Goal: Navigation & Orientation: Find specific page/section

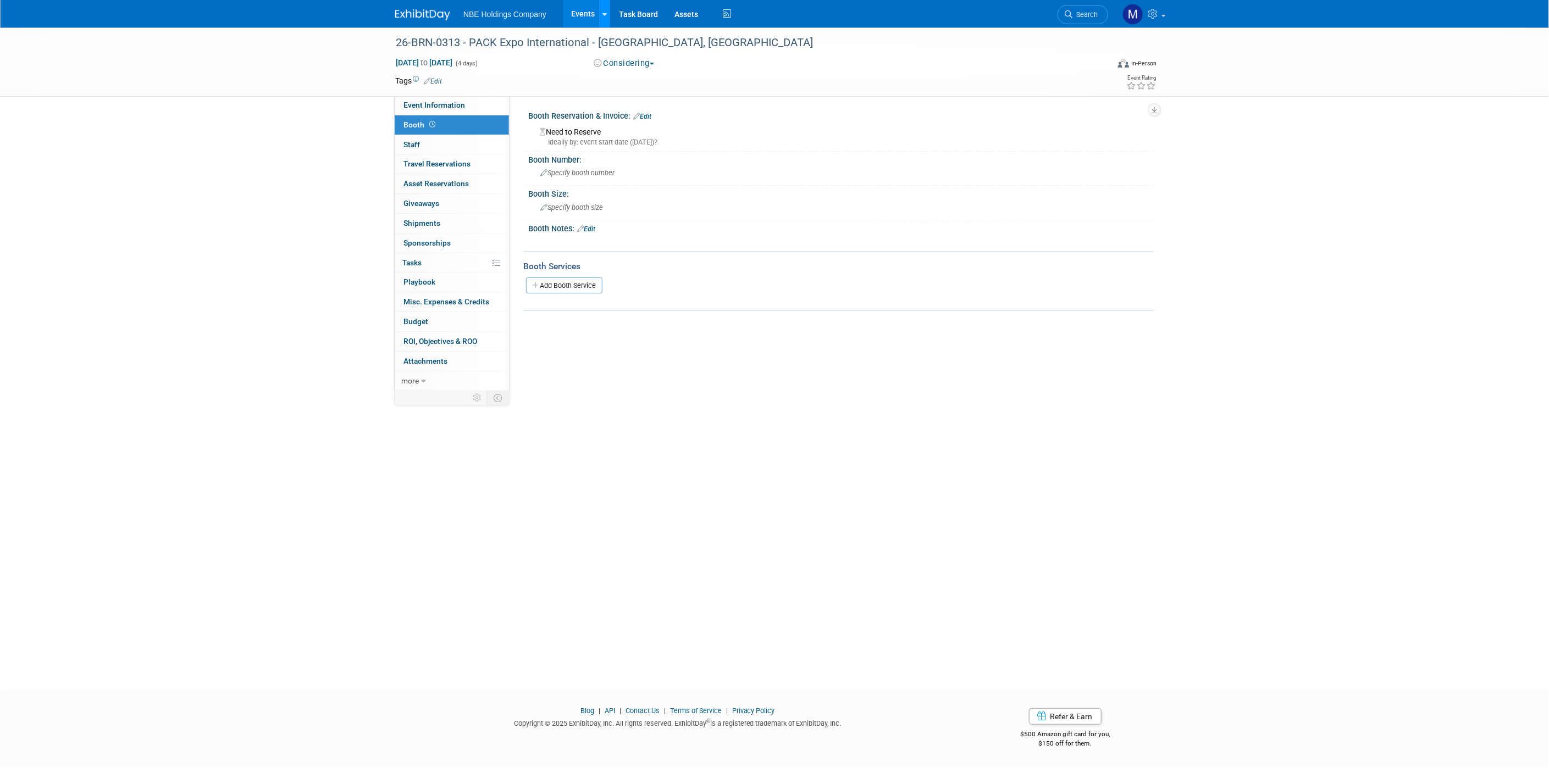
click at [608, 7] on link at bounding box center [604, 14] width 11 height 28
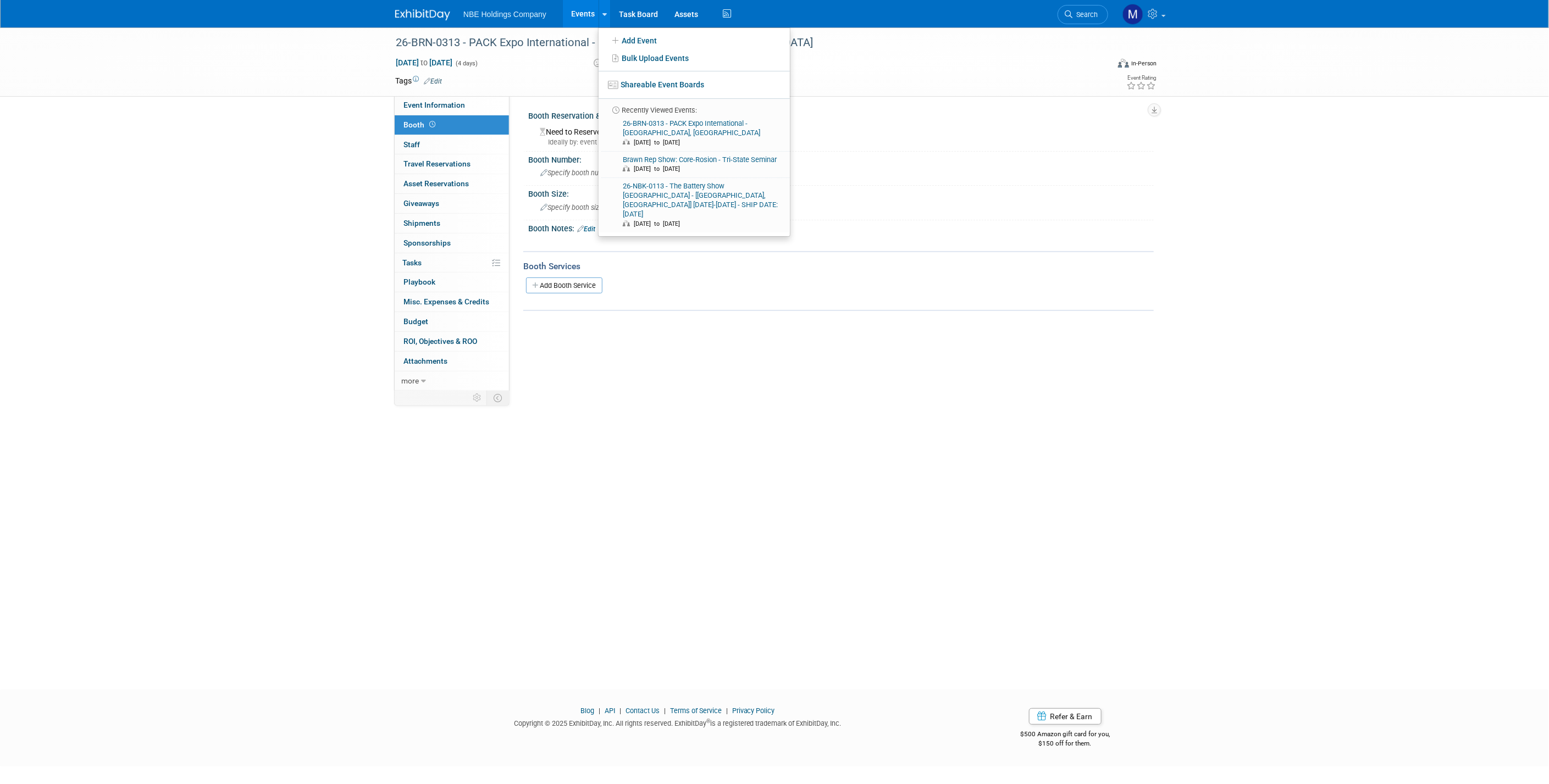
click at [559, 58] on div "Oct 18, 2026 to Oct 21, 2026 (4 days)" at bounding box center [484, 63] width 178 height 11
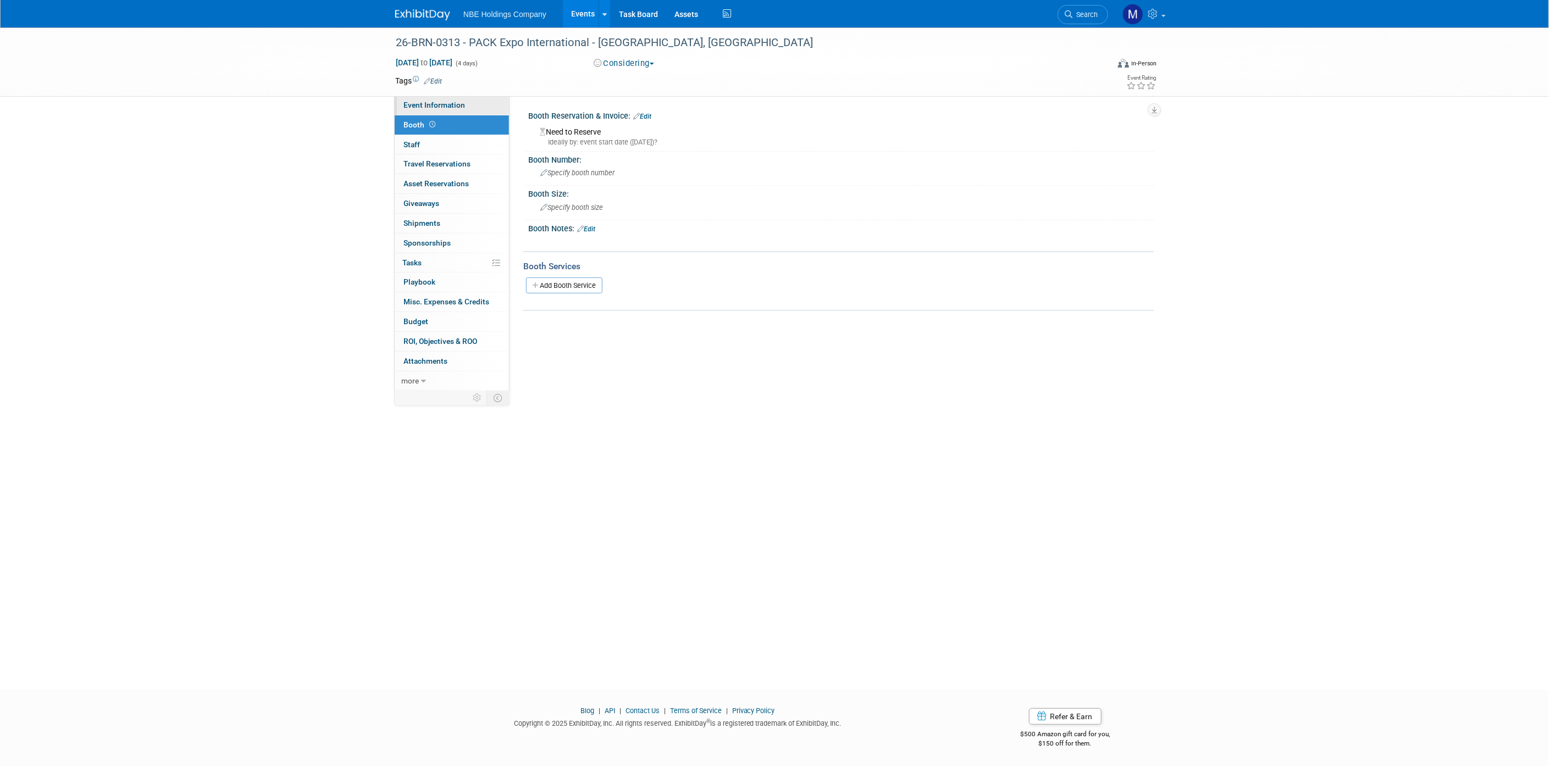
click at [428, 101] on span "Event Information" at bounding box center [434, 105] width 62 height 9
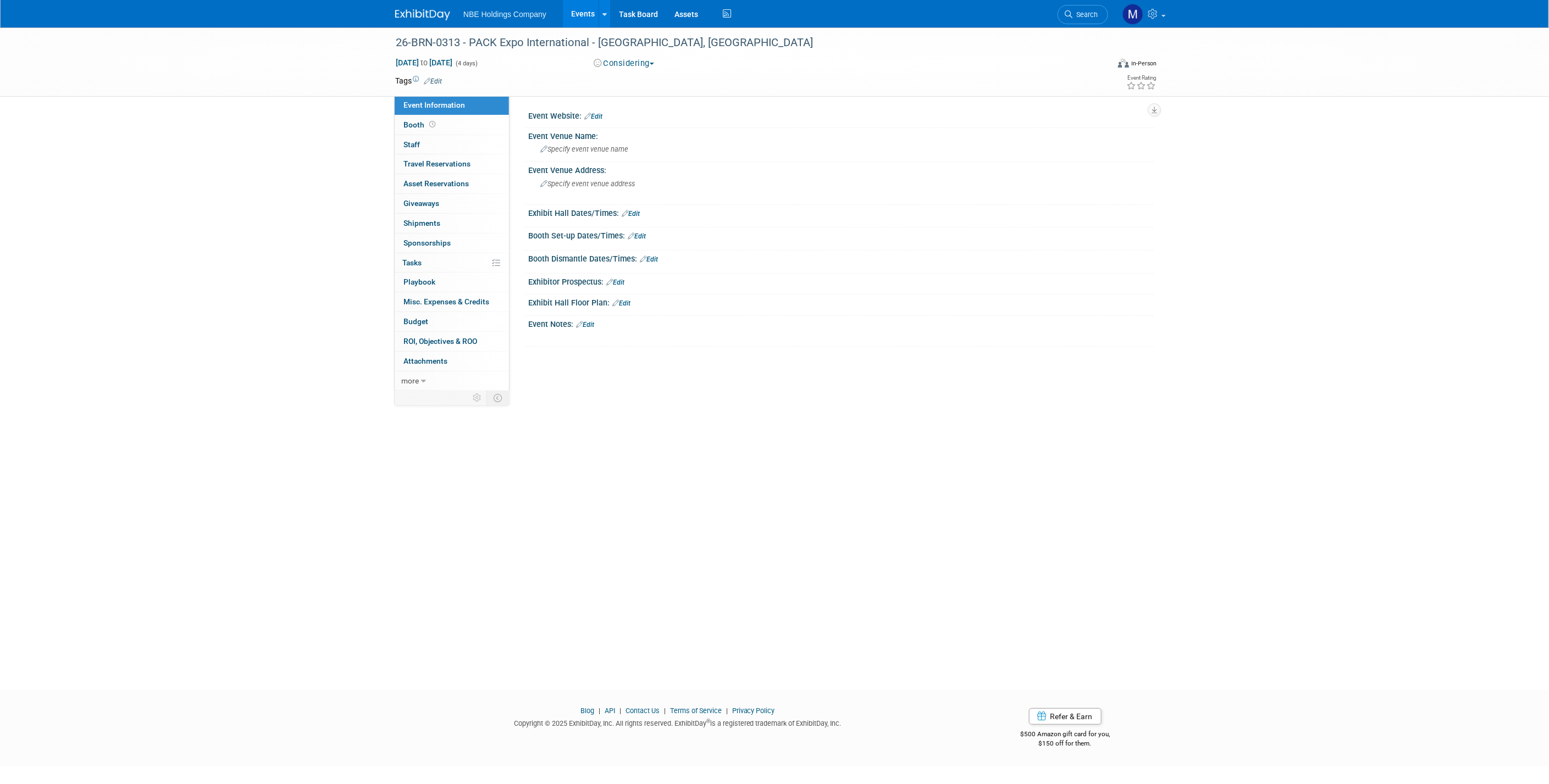
click at [428, 101] on span "Event Information" at bounding box center [434, 105] width 62 height 9
click at [594, 1] on link "Events" at bounding box center [583, 14] width 40 height 28
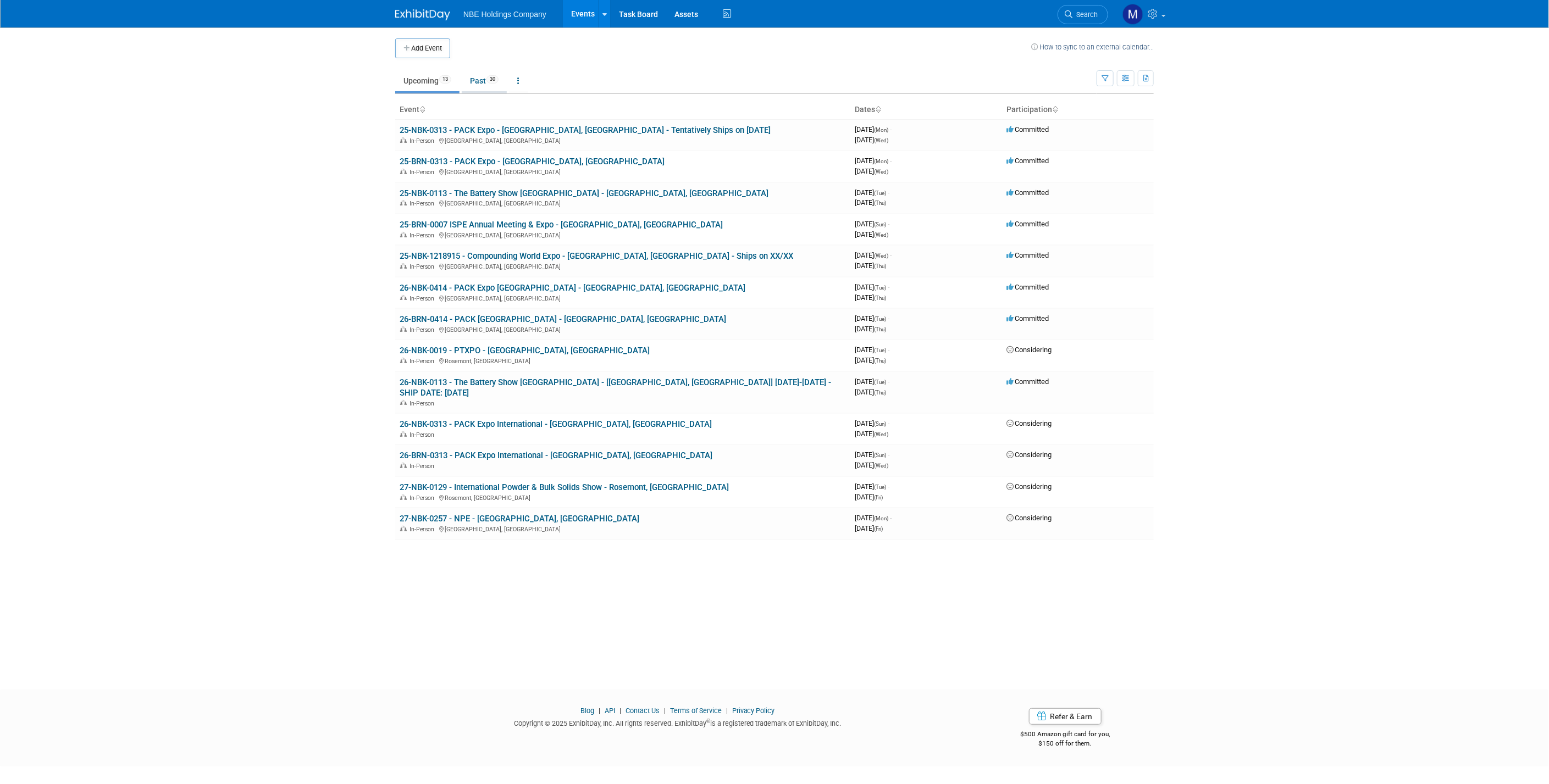
click at [488, 81] on link "Past 30" at bounding box center [485, 81] width 45 height 21
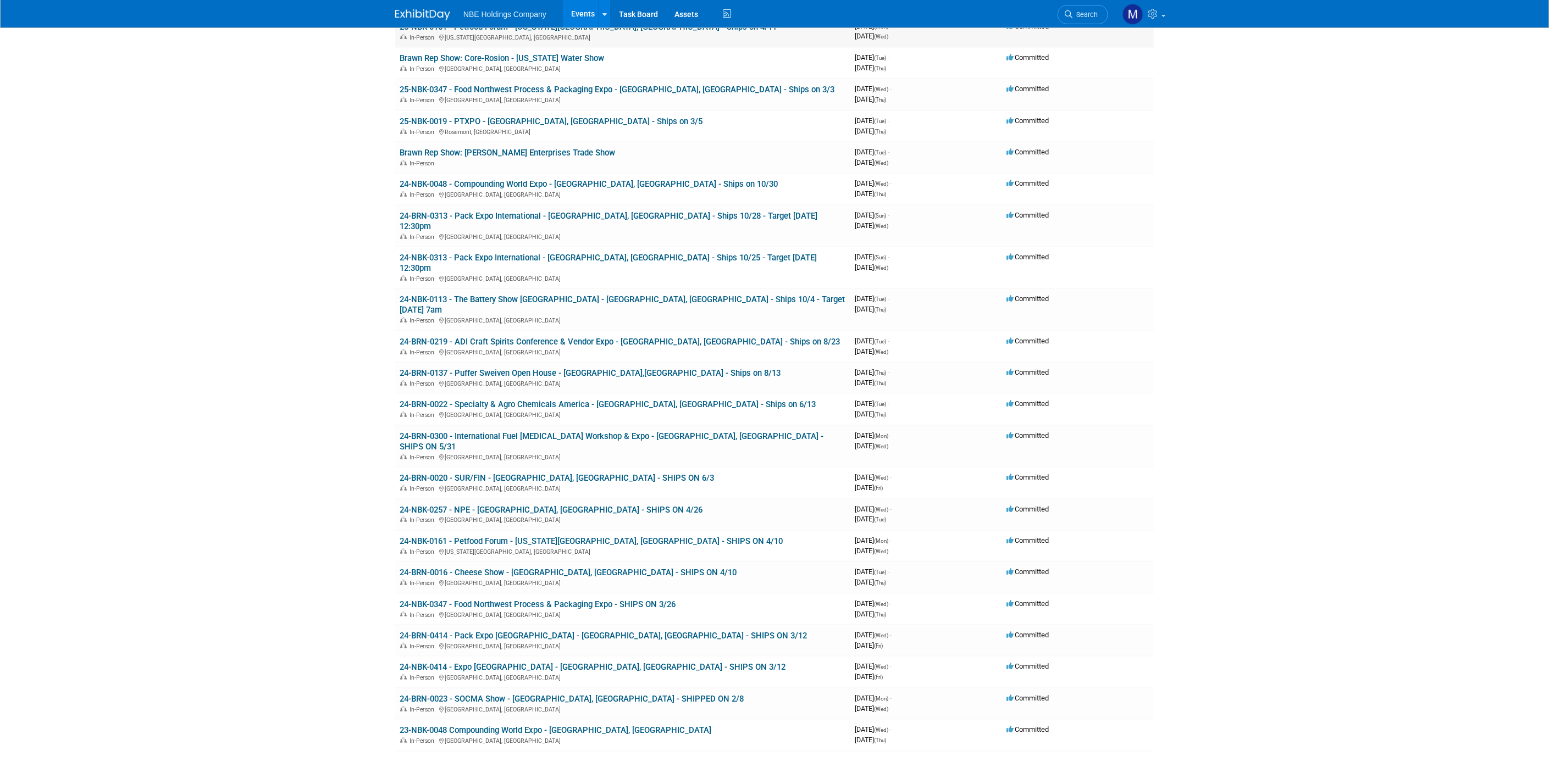
scroll to position [402, 0]
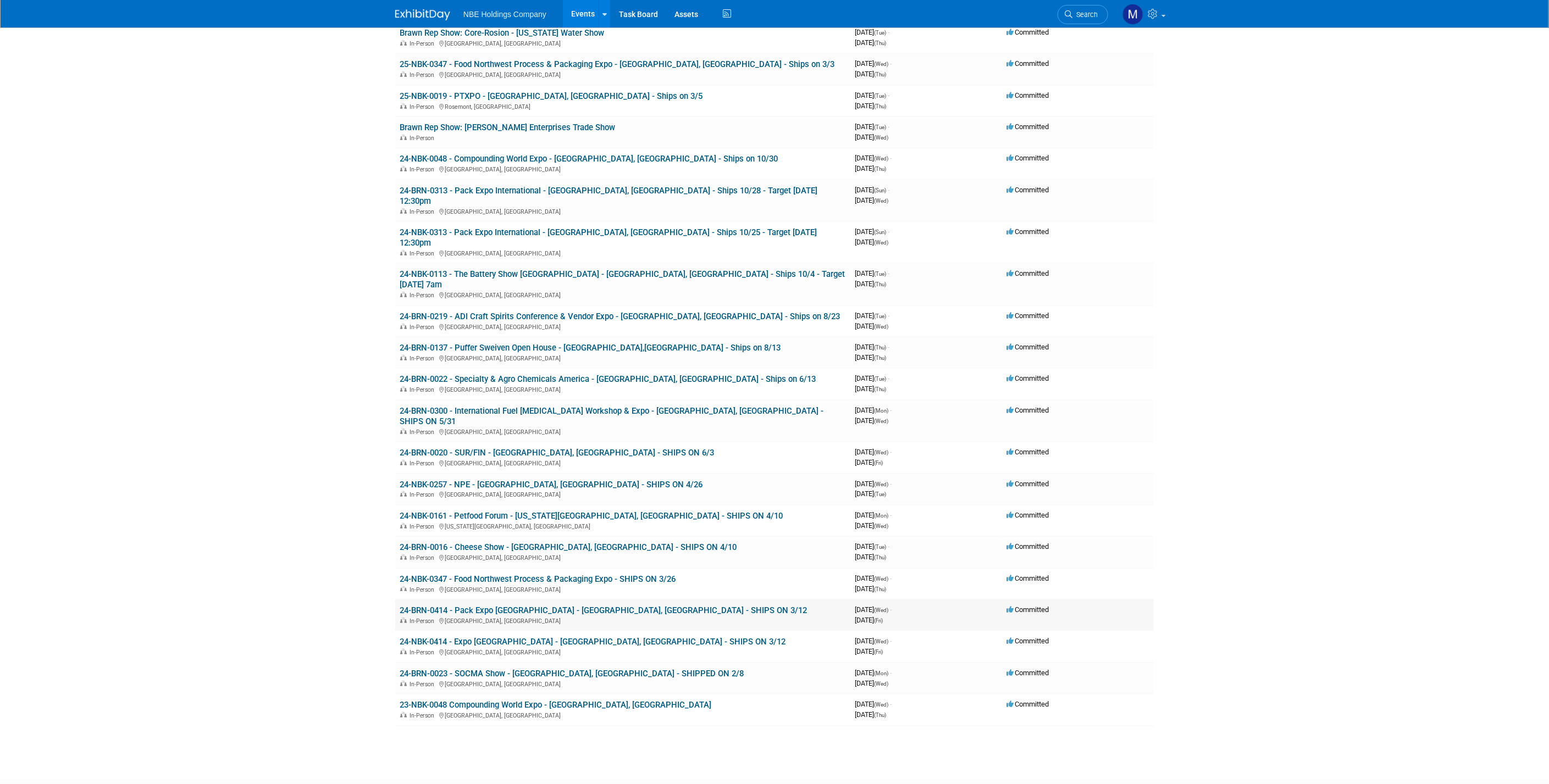
click at [556, 605] on link "24-BRN-0414 - Pack Expo [GEOGRAPHIC_DATA] - [GEOGRAPHIC_DATA], [GEOGRAPHIC_DATA…" at bounding box center [603, 609] width 407 height 10
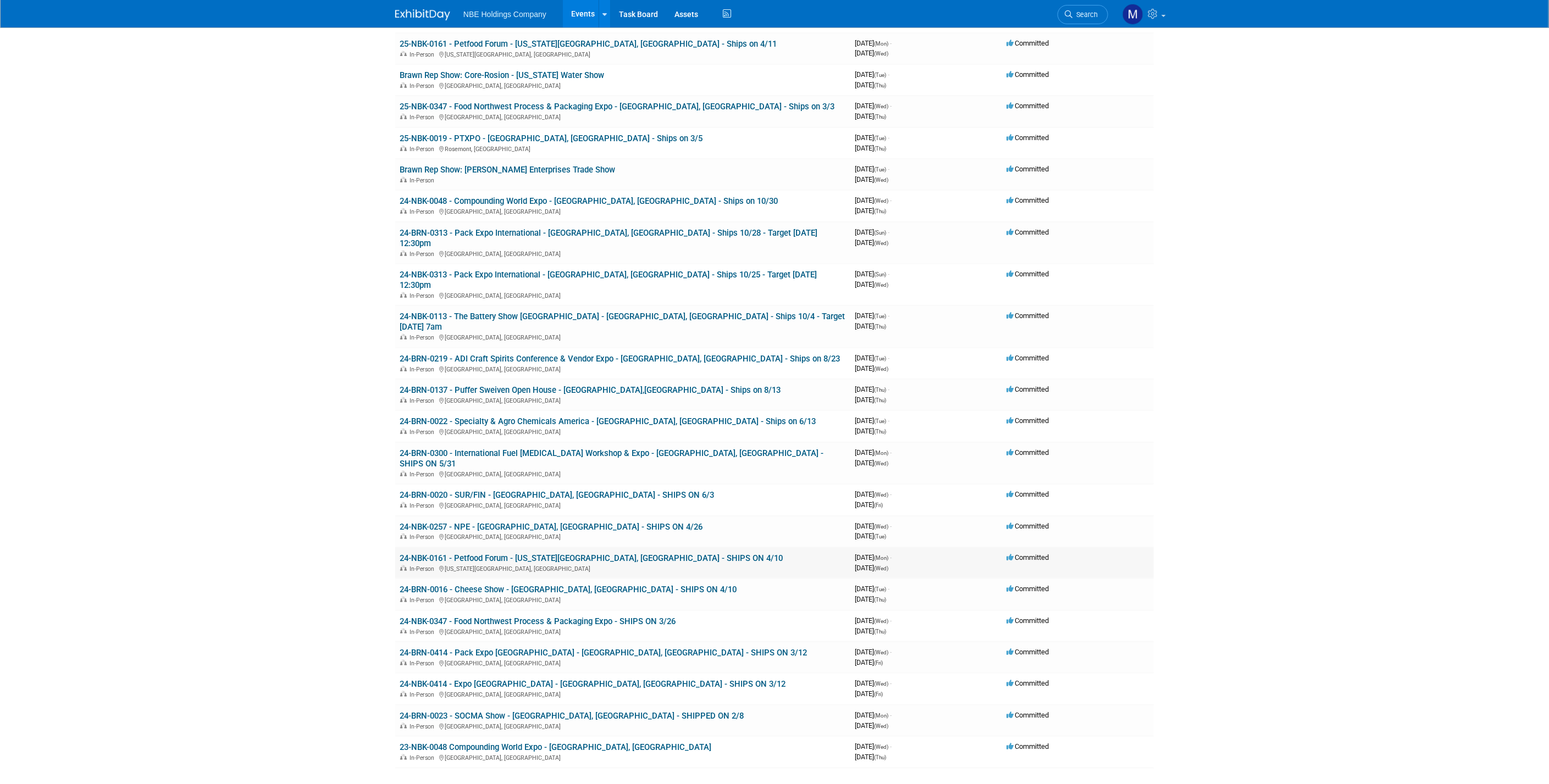
scroll to position [340, 0]
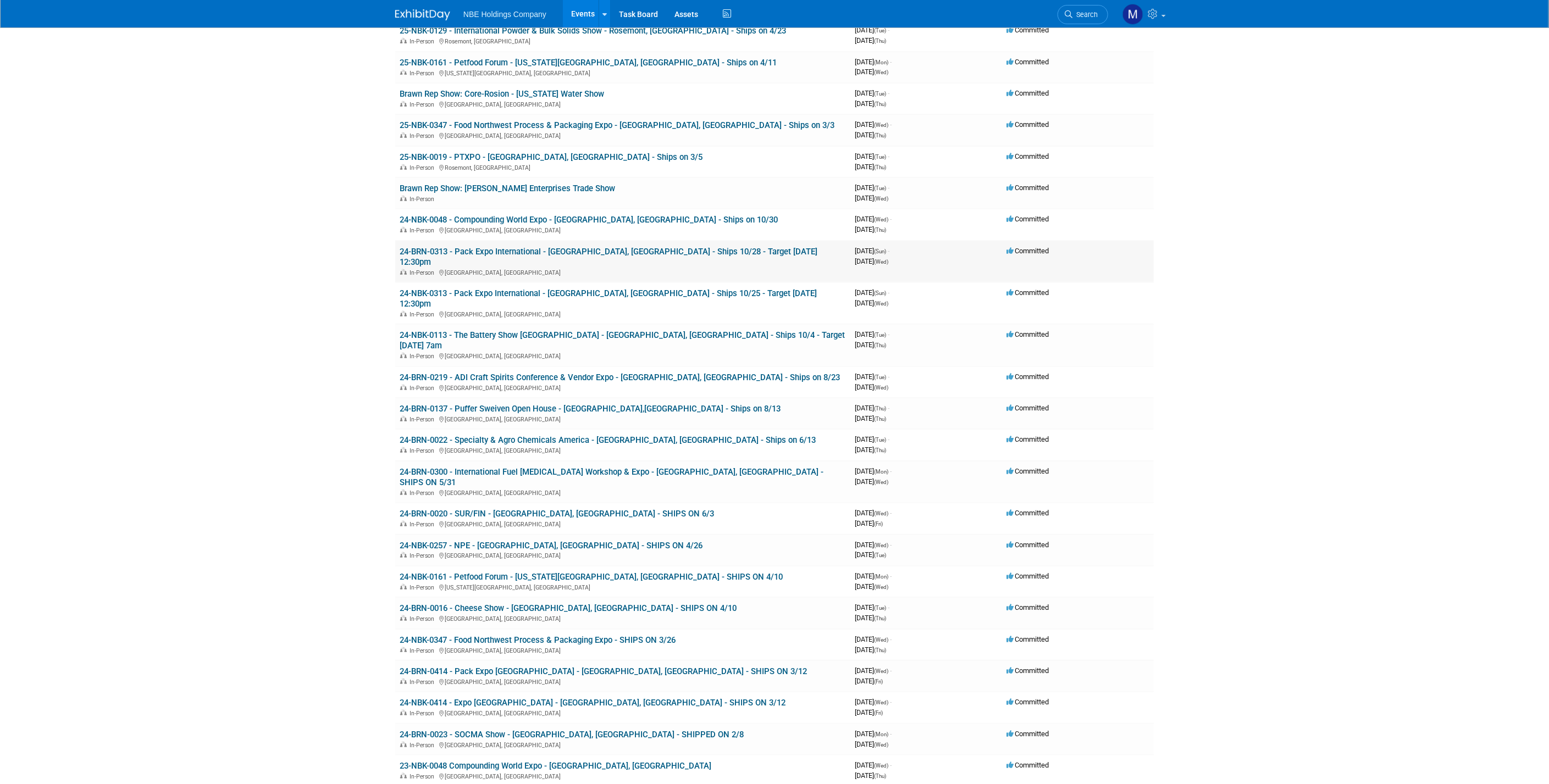
click at [520, 247] on link "24-BRN-0313 - Pack Expo International - [GEOGRAPHIC_DATA], [GEOGRAPHIC_DATA] - …" at bounding box center [608, 256] width 418 height 20
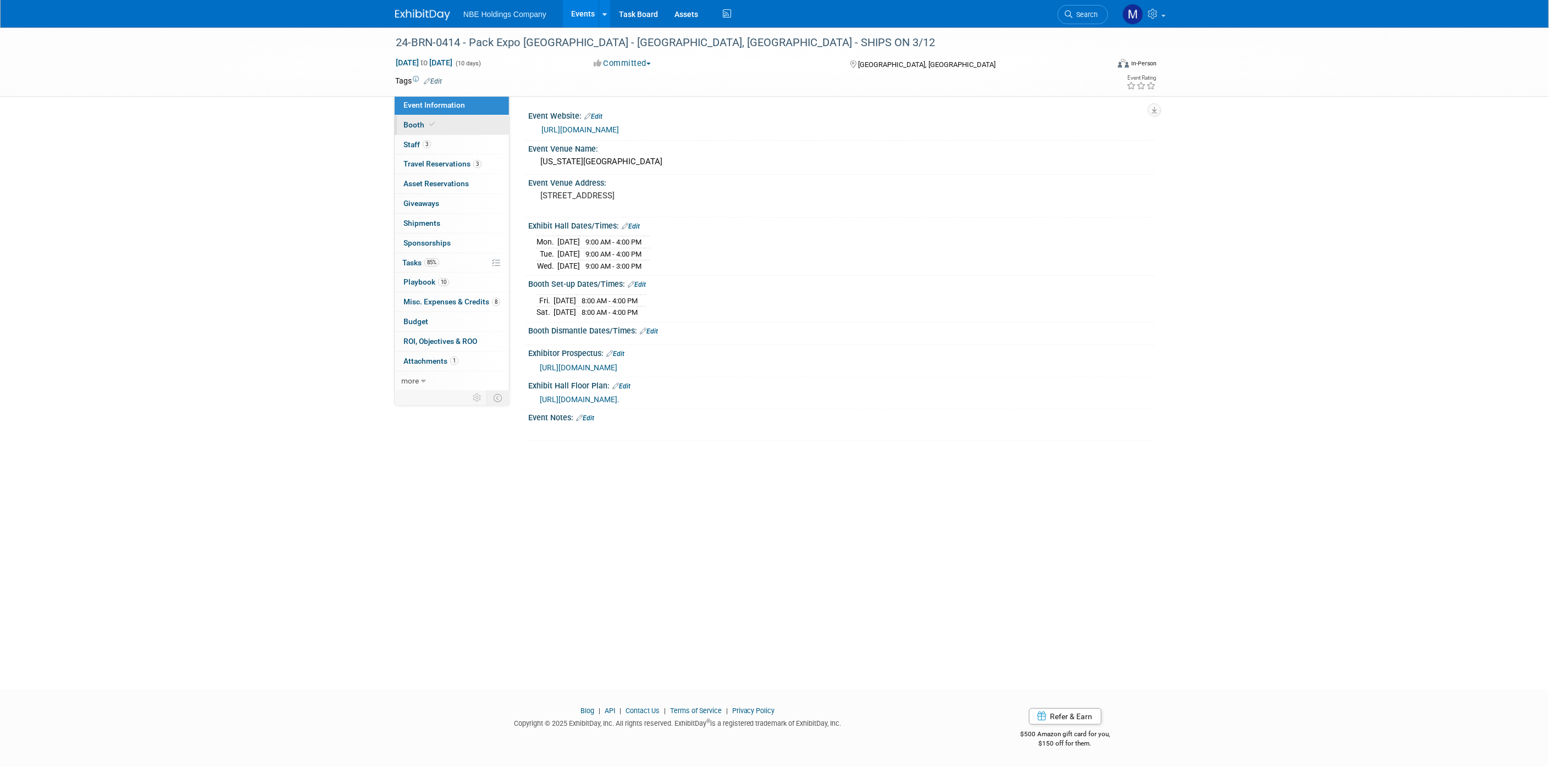
click at [420, 125] on span "Booth" at bounding box center [420, 125] width 34 height 9
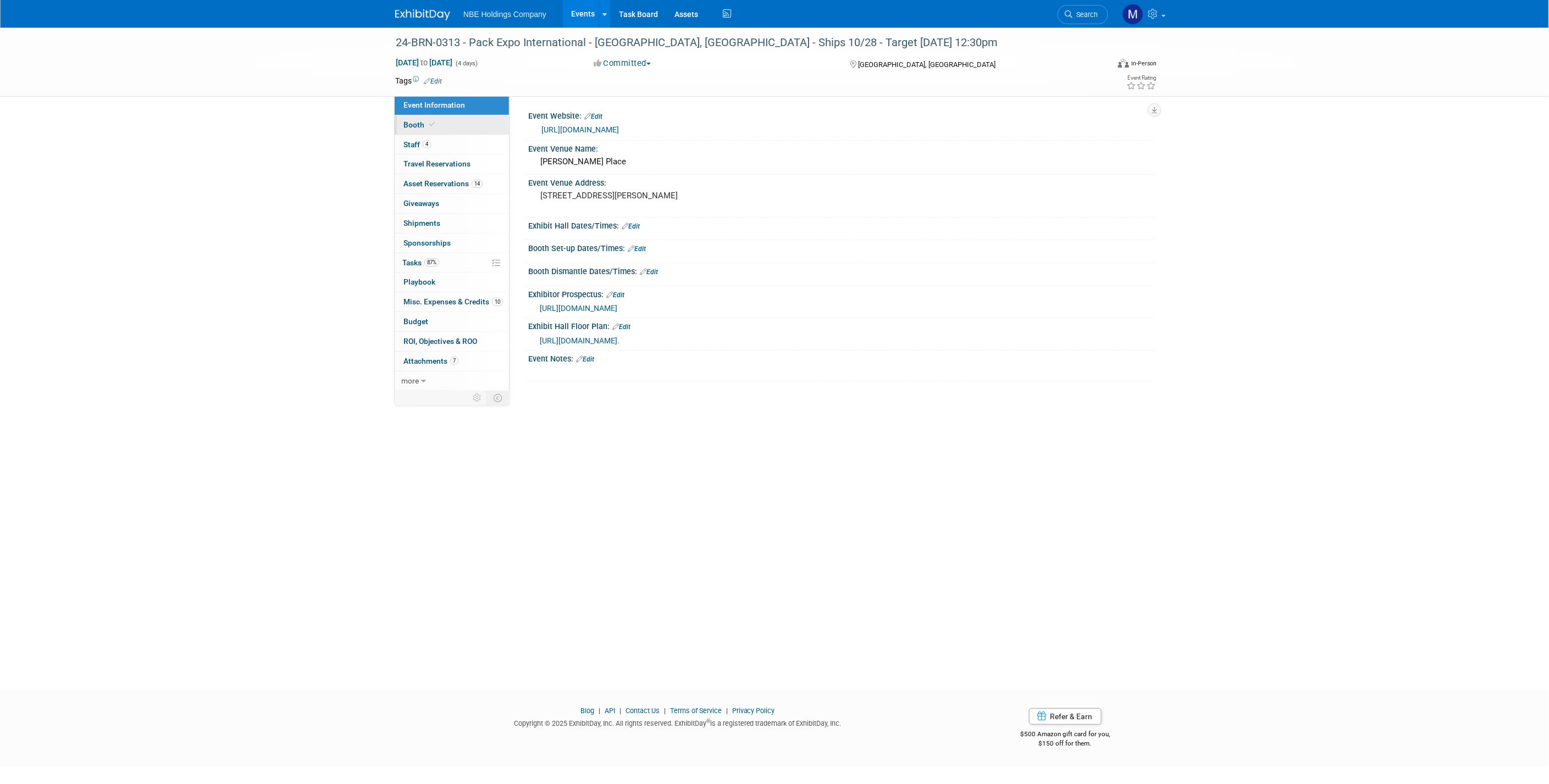
click at [455, 127] on link "Booth" at bounding box center [452, 125] width 115 height 19
